Goal: Task Accomplishment & Management: Complete application form

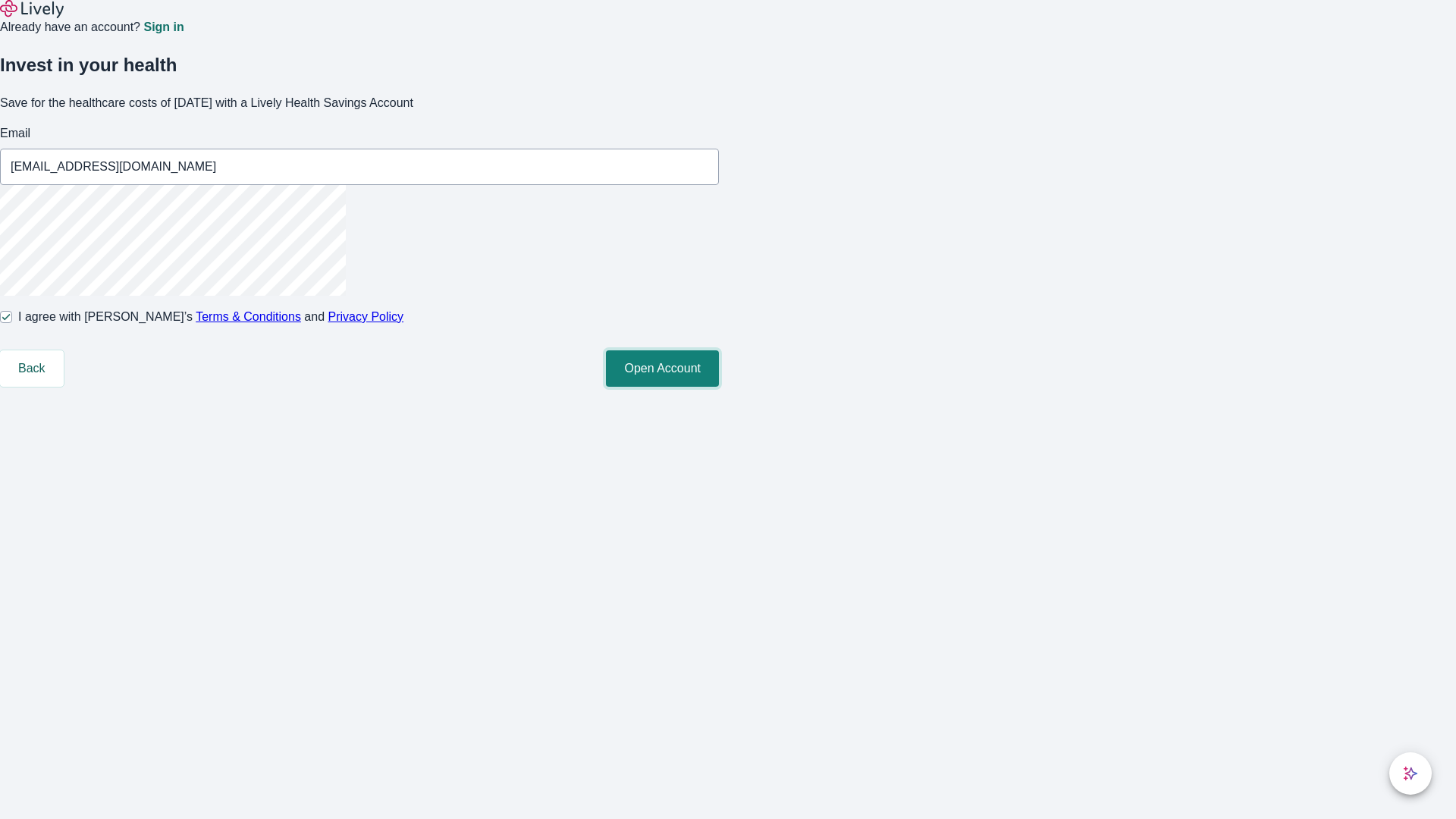
click at [719, 387] on button "Open Account" at bounding box center [662, 369] width 113 height 36
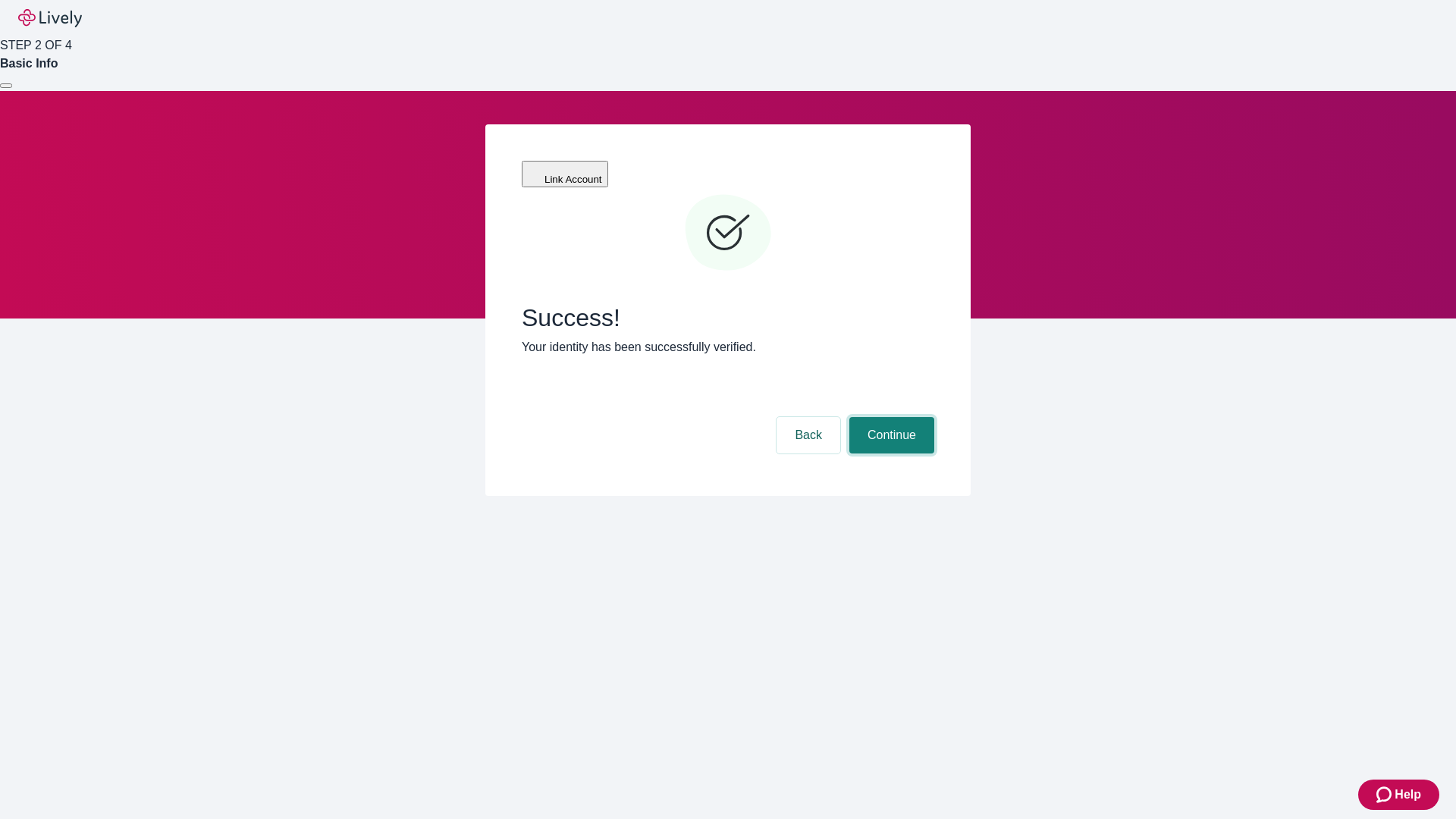
click at [890, 417] on button "Continue" at bounding box center [891, 435] width 85 height 36
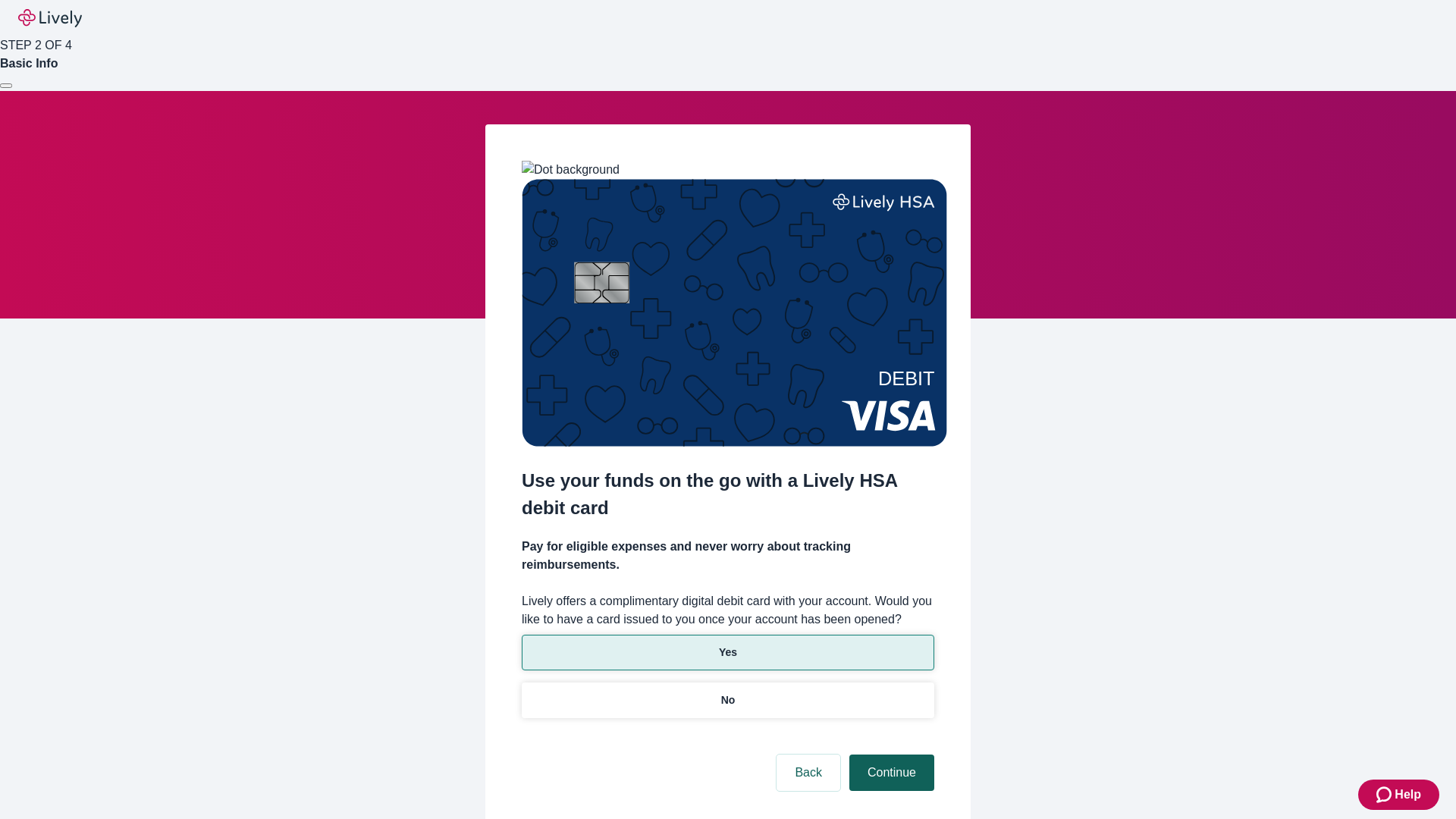
click at [727, 645] on p "Yes" at bounding box center [727, 652] width 18 height 16
click at [890, 755] on button "Continue" at bounding box center [891, 773] width 85 height 36
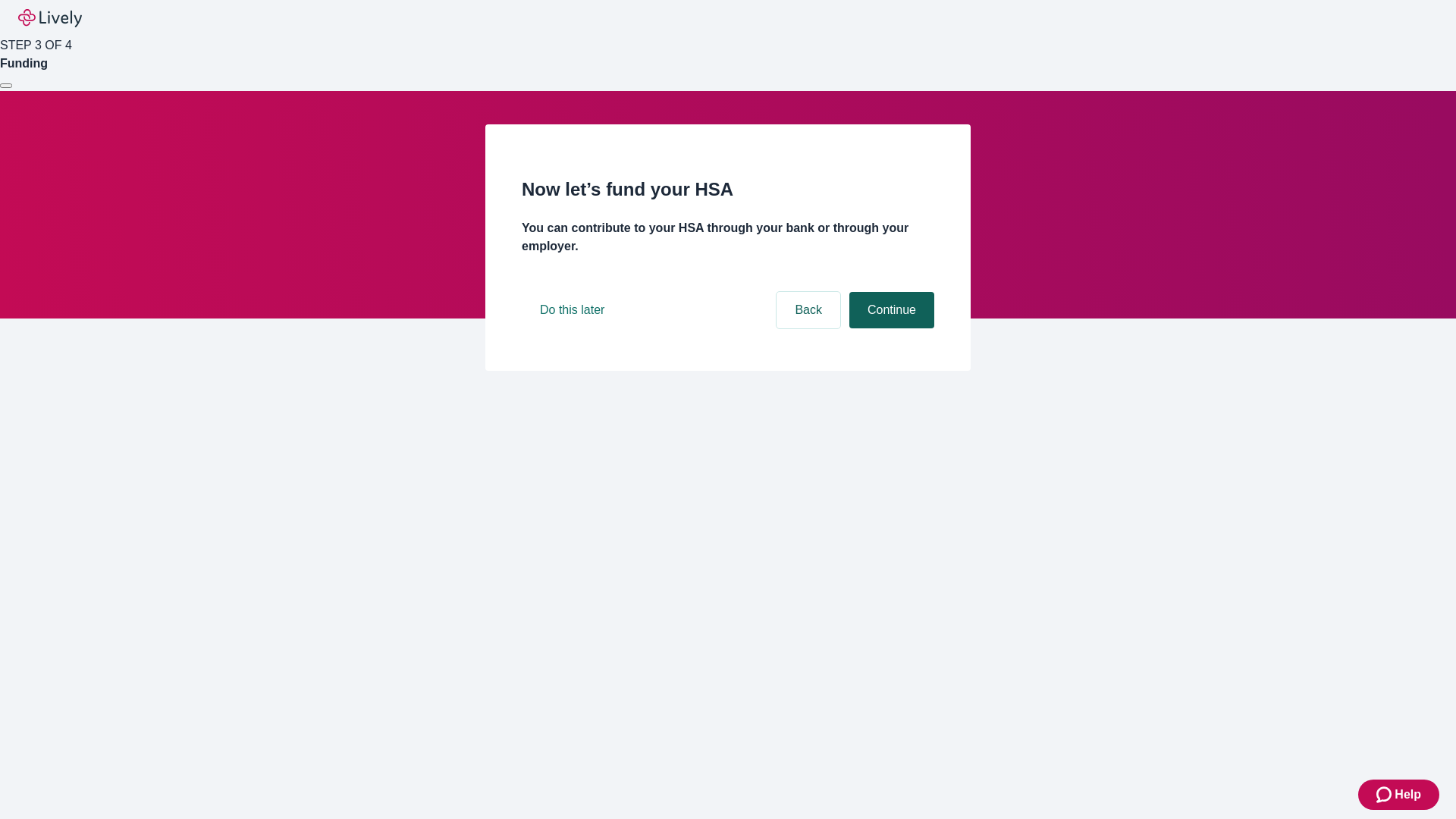
click at [890, 328] on button "Continue" at bounding box center [891, 310] width 85 height 36
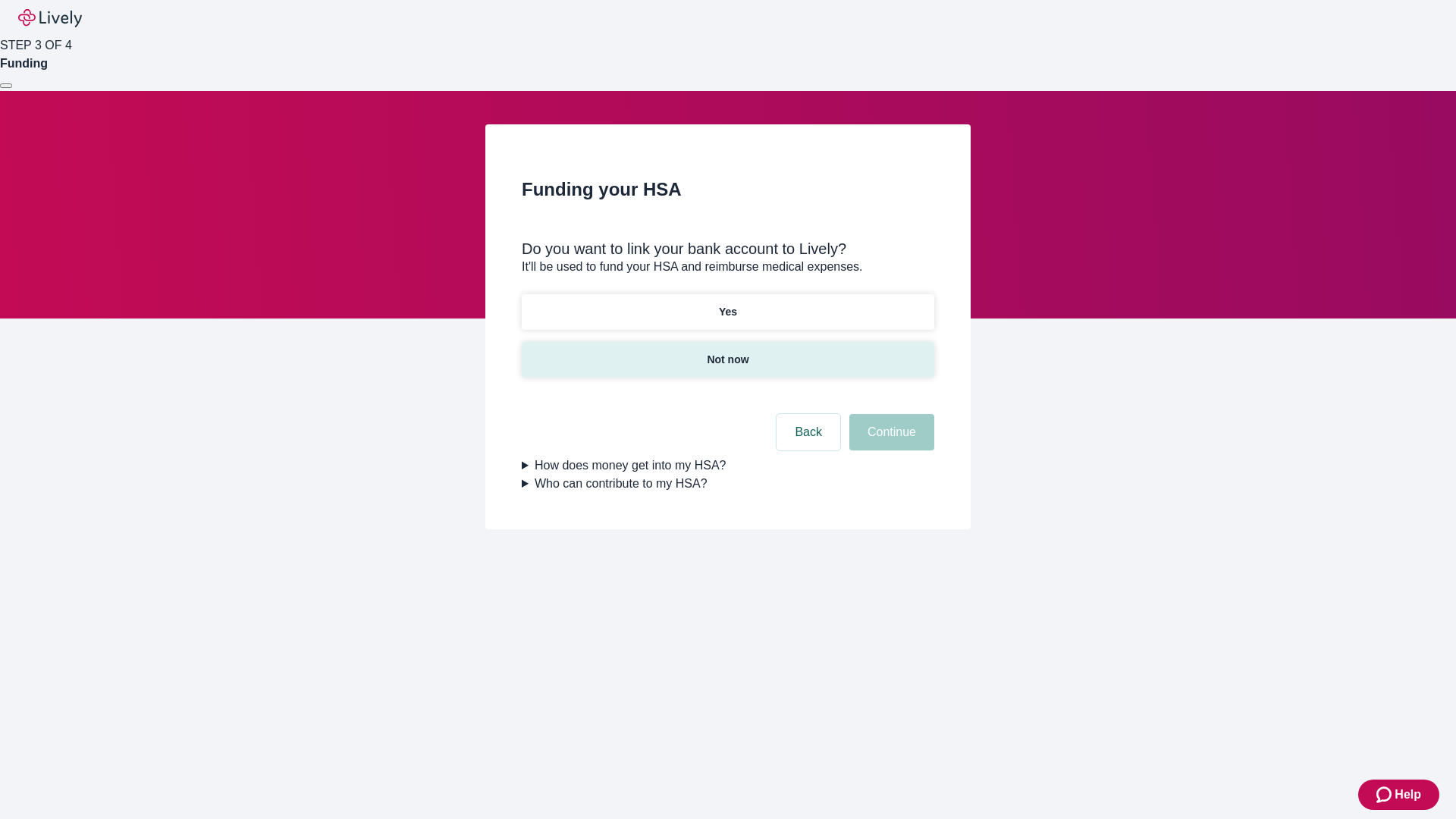
click at [727, 351] on p "Not now" at bounding box center [727, 359] width 42 height 16
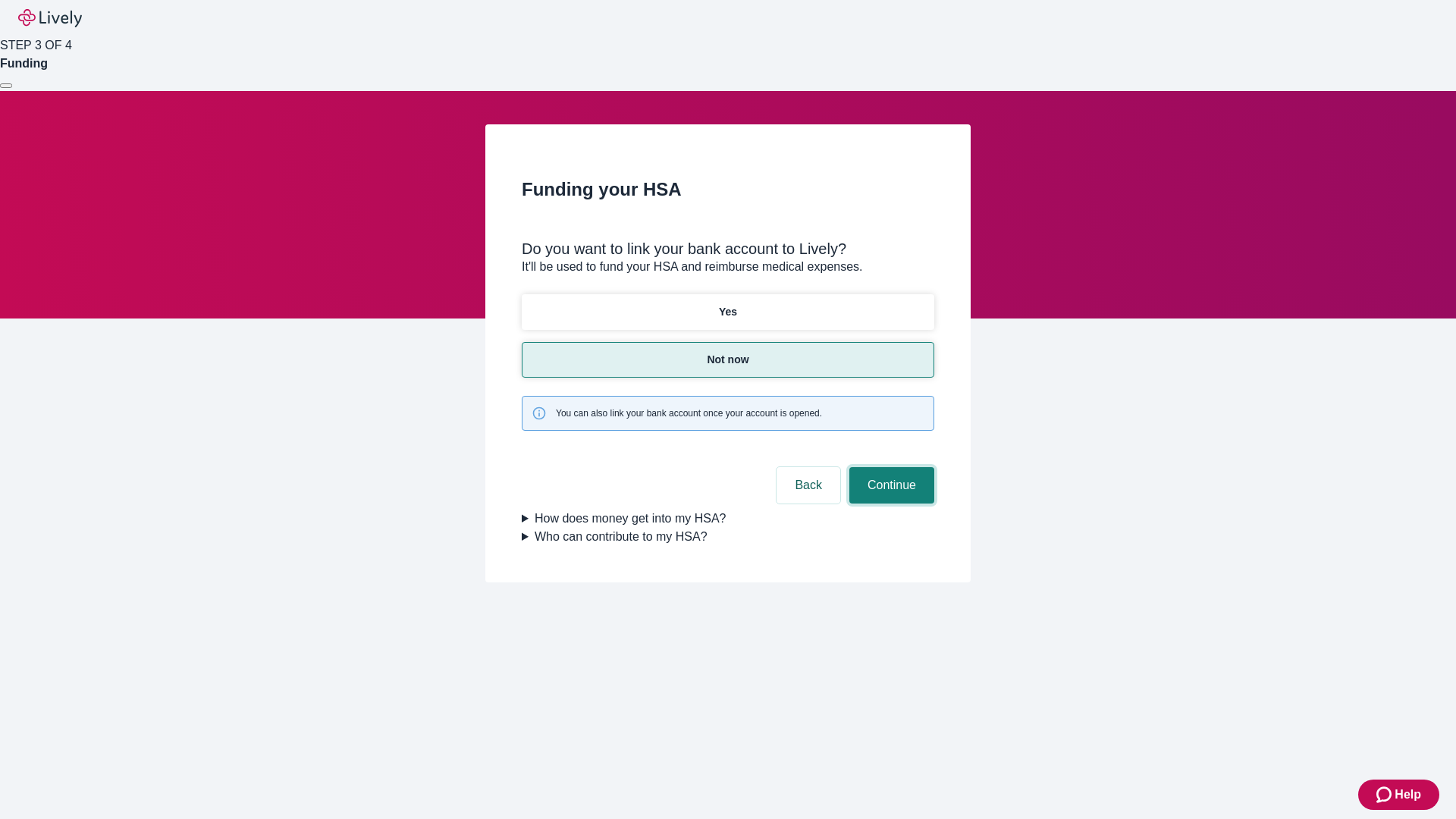
click at [890, 468] on button "Continue" at bounding box center [891, 486] width 85 height 36
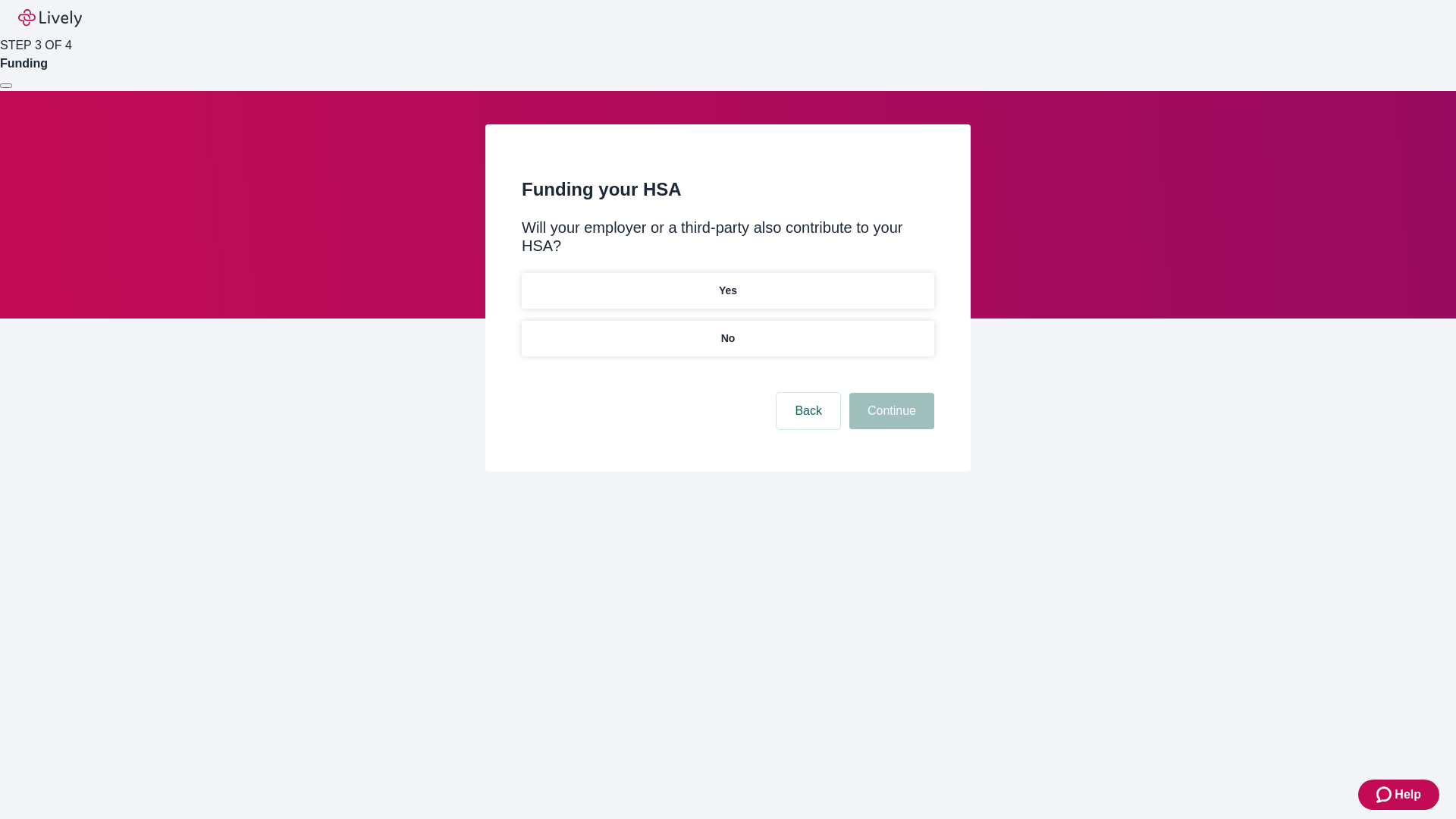
click at [727, 331] on p "No" at bounding box center [728, 339] width 15 height 16
click at [890, 393] on button "Continue" at bounding box center [891, 411] width 85 height 36
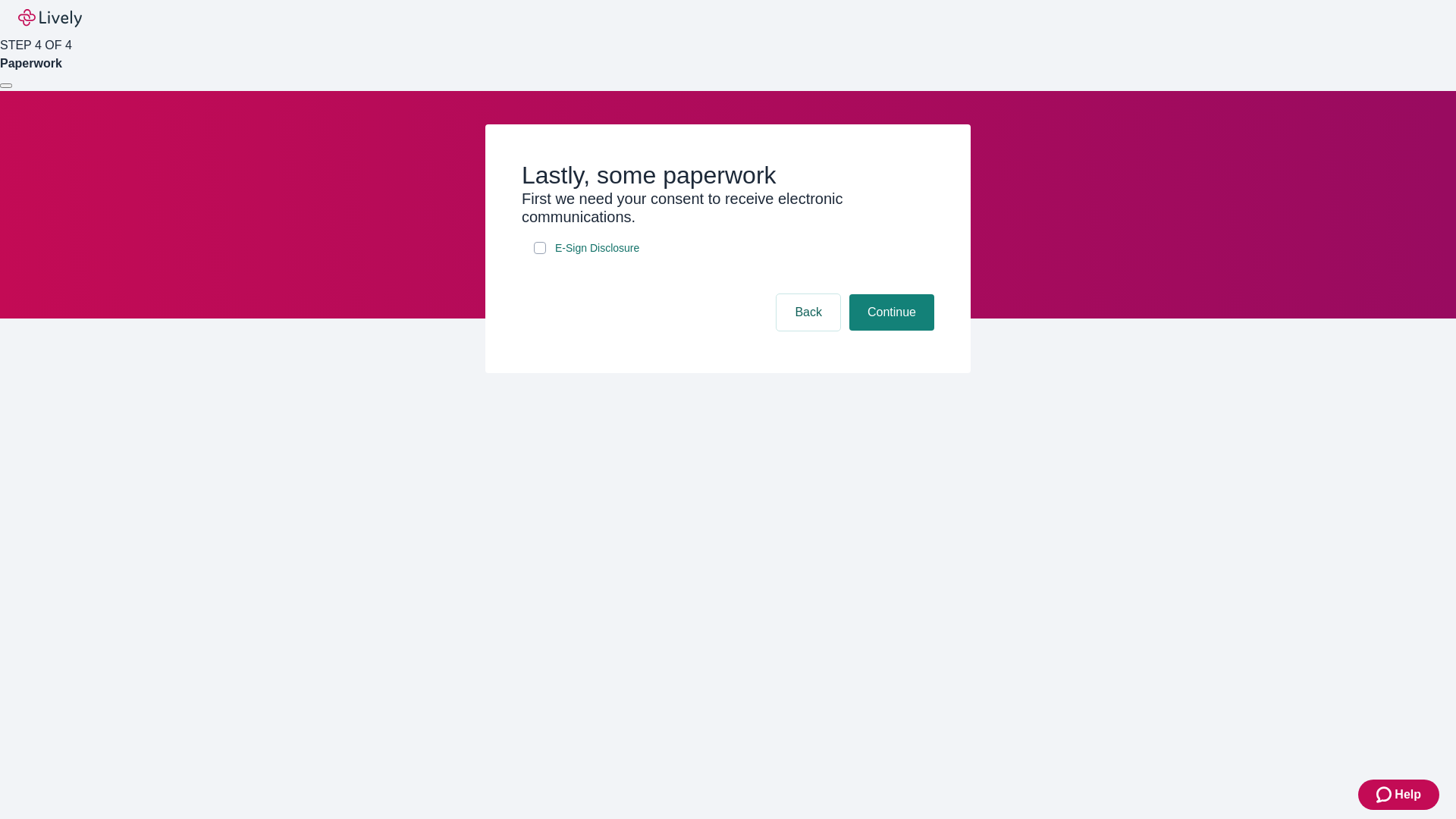
click at [540, 254] on input "E-Sign Disclosure" at bounding box center [540, 248] width 12 height 12
checkbox input "true"
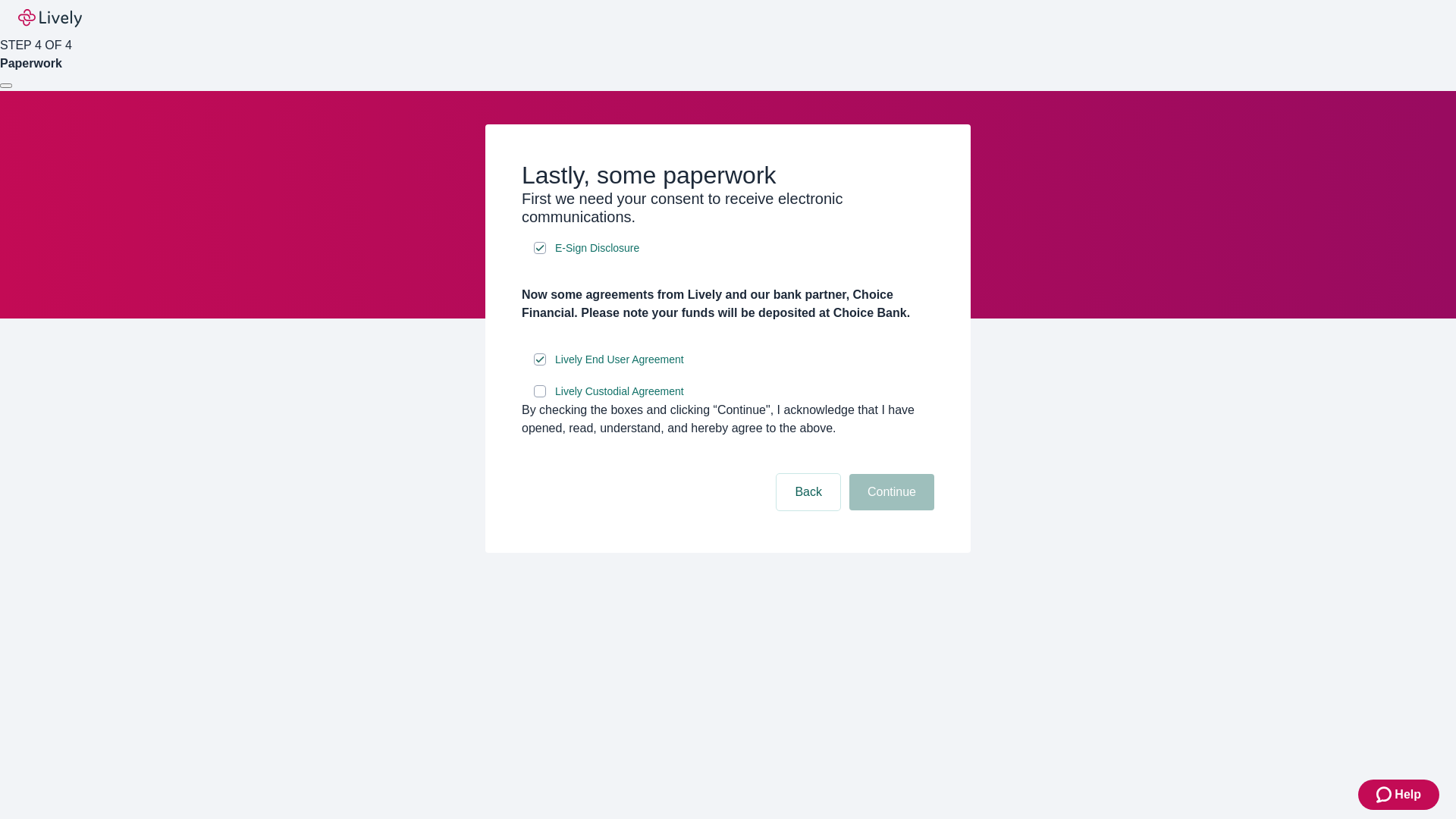
click at [540, 397] on input "Lively Custodial Agreement" at bounding box center [540, 391] width 12 height 12
checkbox input "true"
click at [890, 510] on button "Continue" at bounding box center [891, 492] width 85 height 36
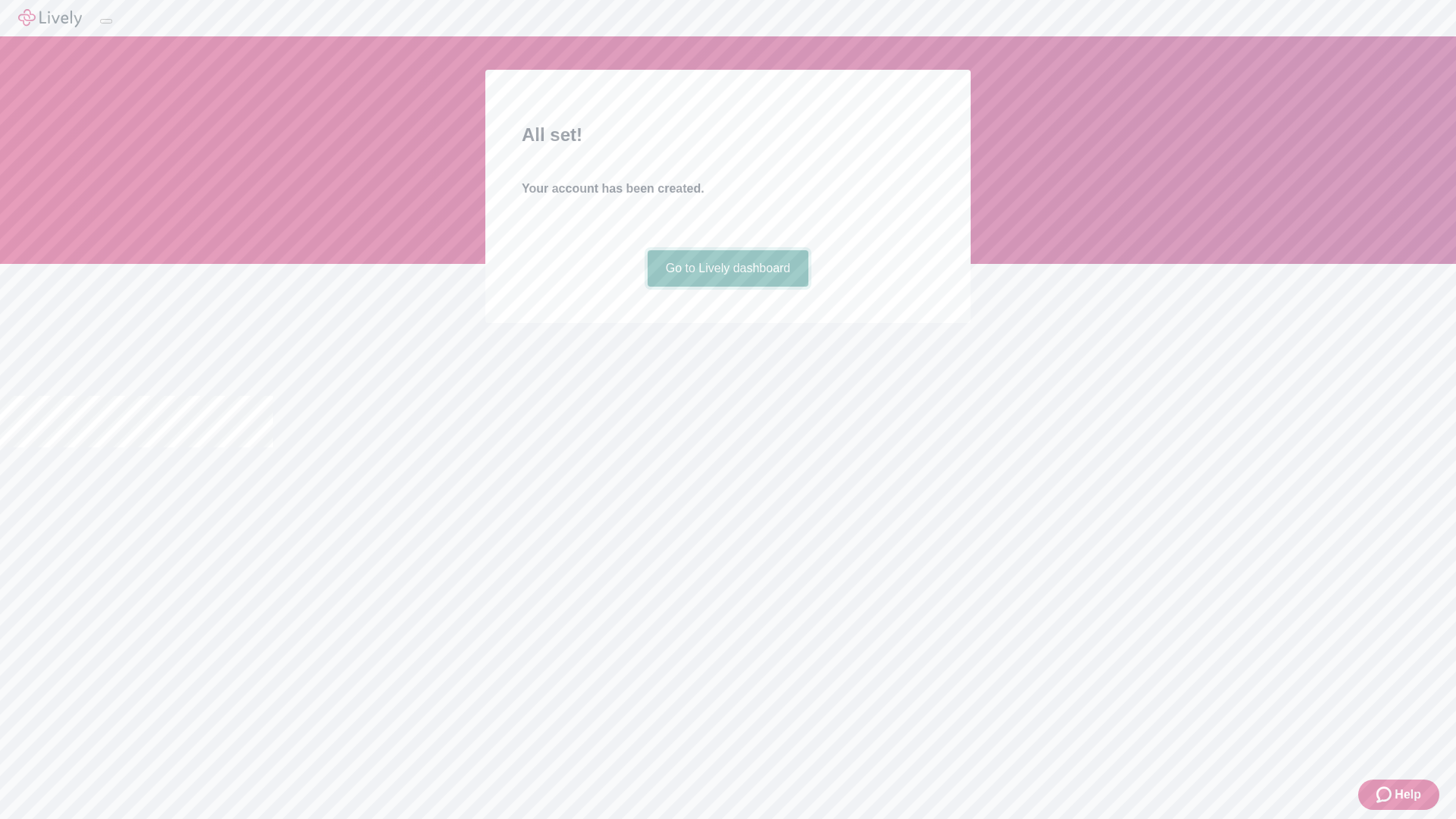
click at [727, 287] on link "Go to Lively dashboard" at bounding box center [729, 268] width 162 height 36
